Goal: Transaction & Acquisition: Purchase product/service

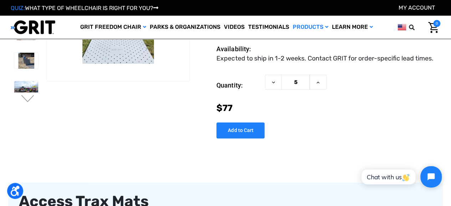
scroll to position [87, 0]
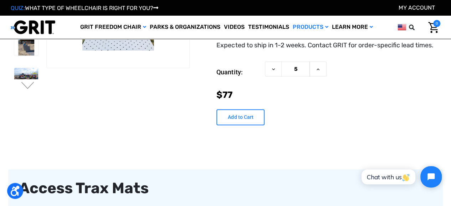
click at [238, 117] on input "Add to Cart" at bounding box center [240, 117] width 48 height 16
type input "Add to Cart"
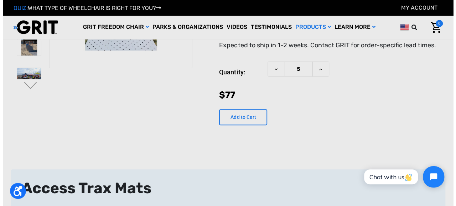
scroll to position [86, 0]
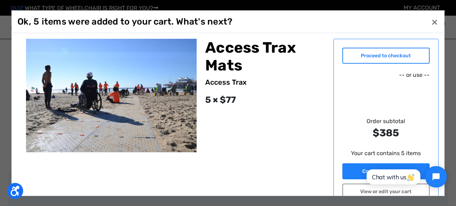
click at [382, 54] on link "Proceed to checkout" at bounding box center [387, 56] width 88 height 16
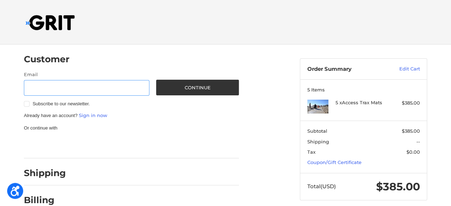
scroll to position [40, 0]
